Goal: Transaction & Acquisition: Subscribe to service/newsletter

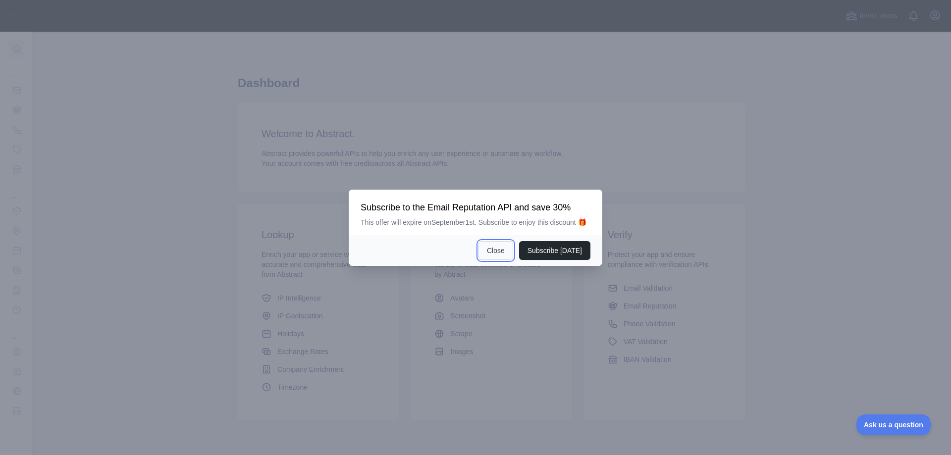
click at [492, 249] on button "Close" at bounding box center [496, 250] width 35 height 19
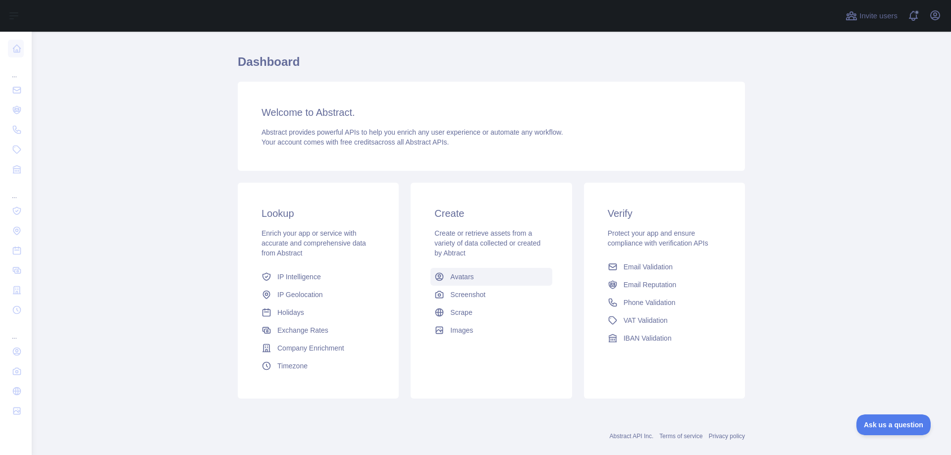
scroll to position [38, 0]
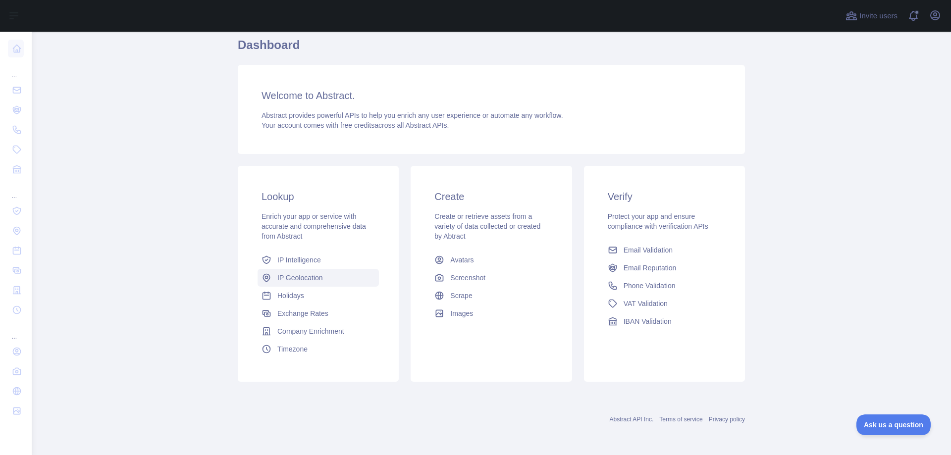
click at [292, 283] on link "IP Geolocation" at bounding box center [318, 278] width 121 height 18
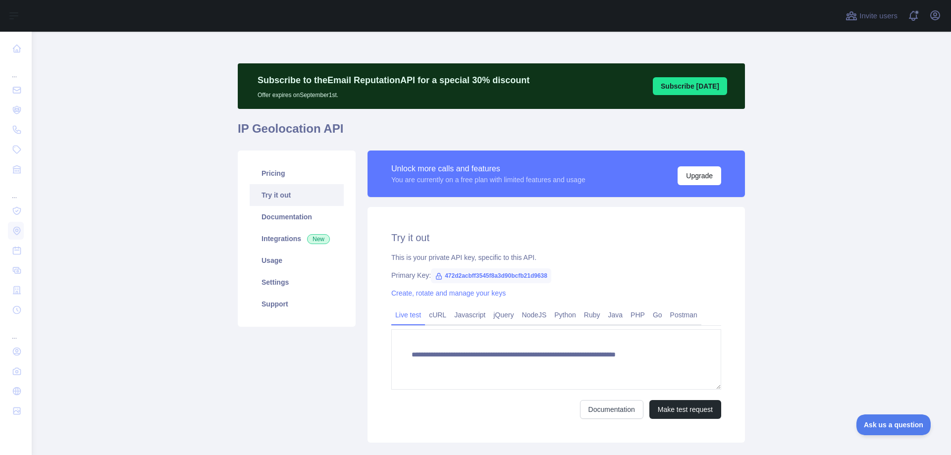
type textarea "**********"
click at [276, 176] on link "Pricing" at bounding box center [297, 173] width 94 height 22
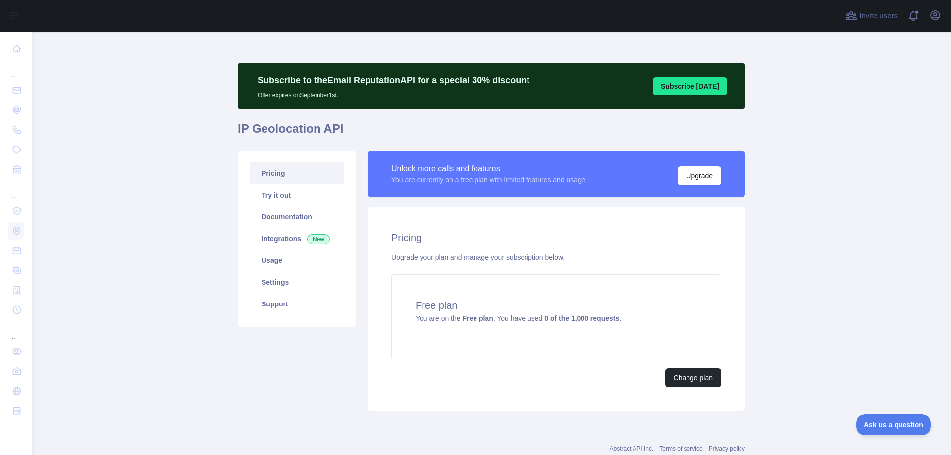
scroll to position [29, 0]
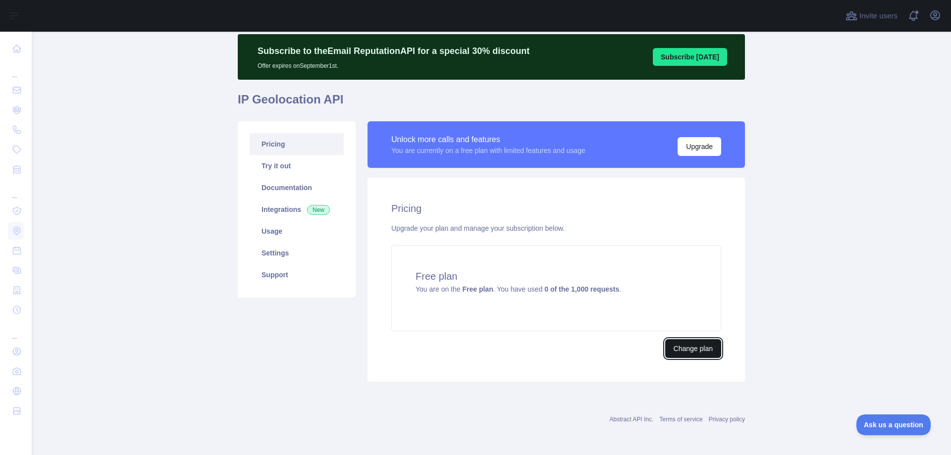
click at [696, 354] on button "Change plan" at bounding box center [693, 348] width 56 height 19
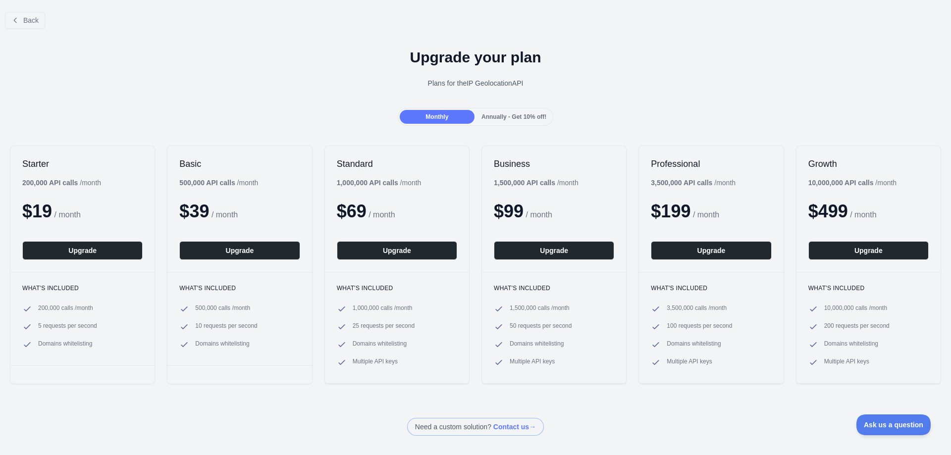
click at [516, 123] on div "Annually - Get 10% off!" at bounding box center [514, 117] width 75 height 14
